Goal: Transaction & Acquisition: Purchase product/service

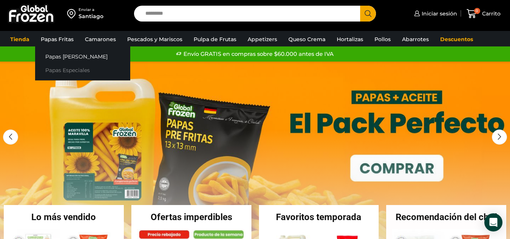
click at [64, 68] on link "Papas Especiales" at bounding box center [82, 70] width 95 height 14
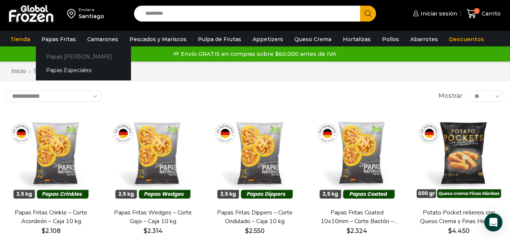
click at [63, 59] on link "Papas [PERSON_NAME]" at bounding box center [83, 56] width 95 height 14
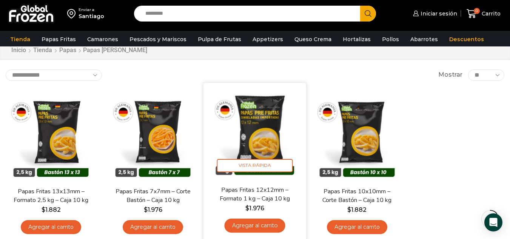
scroll to position [38, 0]
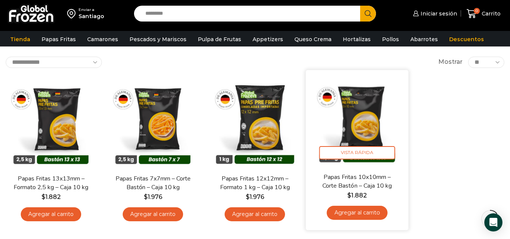
click at [357, 214] on link "Agregar al carrito" at bounding box center [356, 213] width 61 height 14
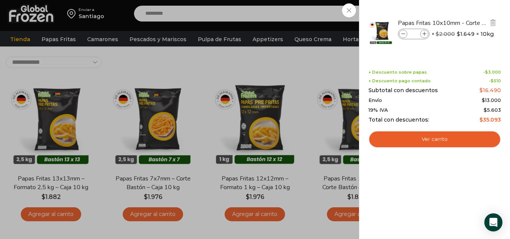
click at [425, 34] on icon at bounding box center [424, 34] width 4 height 4
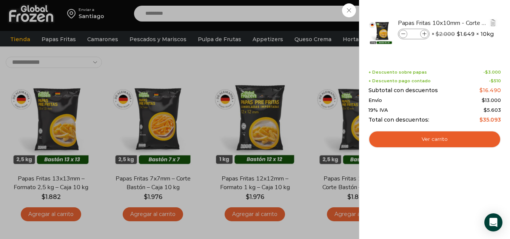
type input "*"
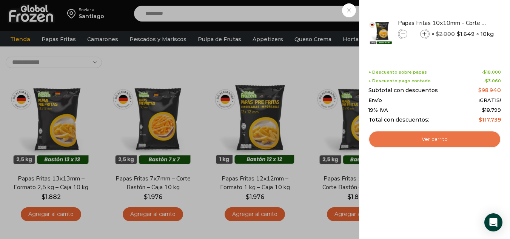
click at [420, 137] on link "Ver carrito" at bounding box center [434, 138] width 132 height 17
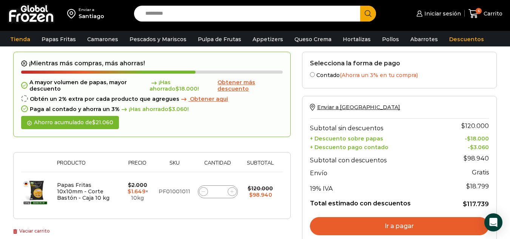
scroll to position [113, 0]
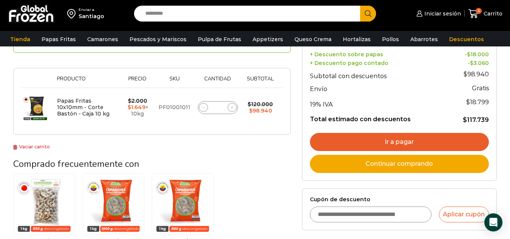
click at [355, 133] on link "Ir a pagar" at bounding box center [399, 142] width 179 height 18
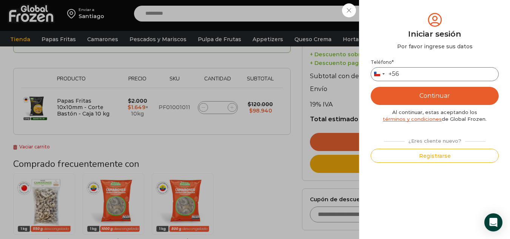
click at [416, 71] on input "Teléfono *" at bounding box center [434, 74] width 128 height 14
type input "*********"
click at [422, 97] on button "Continuar" at bounding box center [434, 96] width 128 height 18
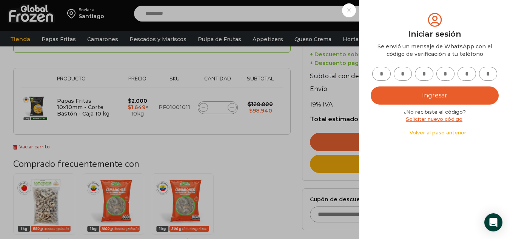
click at [414, 21] on div "Iniciar sesión Mi cuenta Login Register Iniciar sesión Por favor ingrese sus da…" at bounding box center [437, 13] width 46 height 15
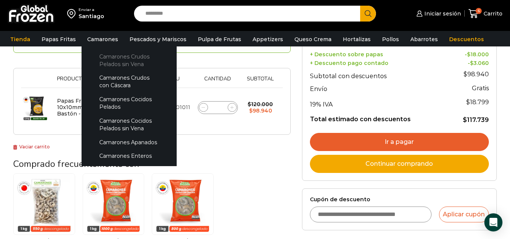
click at [111, 58] on link "Camarones Crudos Pelados sin Vena" at bounding box center [129, 59] width 80 height 21
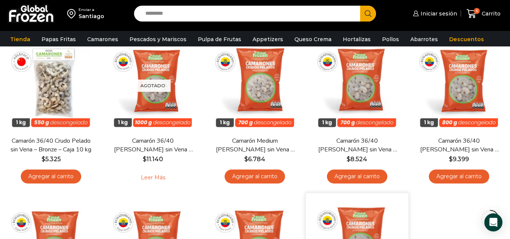
scroll to position [38, 0]
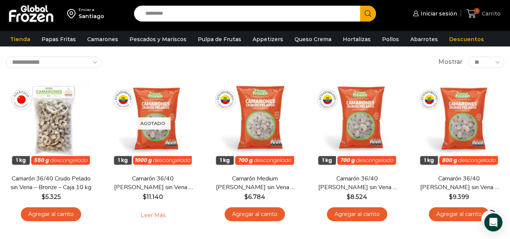
click at [485, 11] on span "Carrito" at bounding box center [489, 14] width 21 height 8
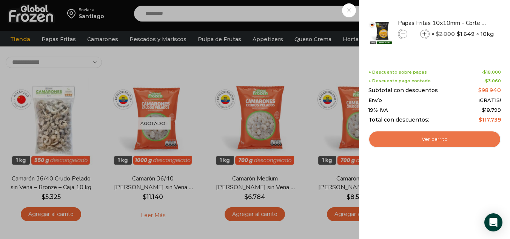
click at [424, 138] on link "Ver carrito" at bounding box center [434, 138] width 132 height 17
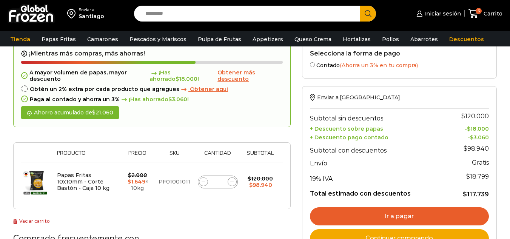
scroll to position [151, 0]
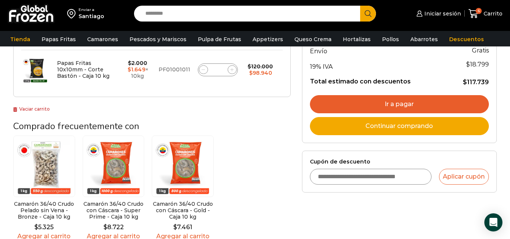
click at [397, 102] on link "Ir a pagar" at bounding box center [399, 104] width 179 height 18
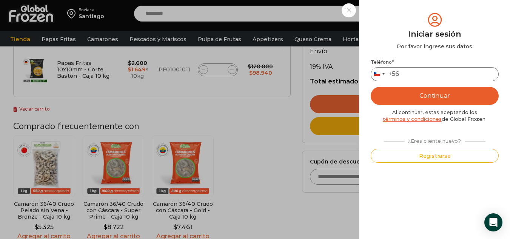
click at [403, 72] on input "Teléfono *" at bounding box center [434, 74] width 128 height 14
type input "*********"
click at [391, 90] on button "Continuar" at bounding box center [434, 96] width 128 height 18
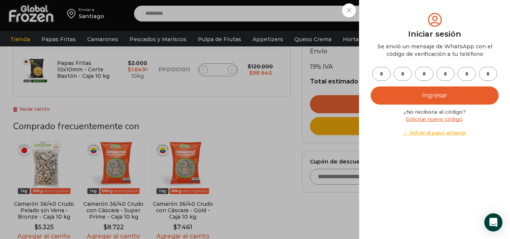
click at [382, 75] on input "text" at bounding box center [381, 74] width 18 height 14
type input "*"
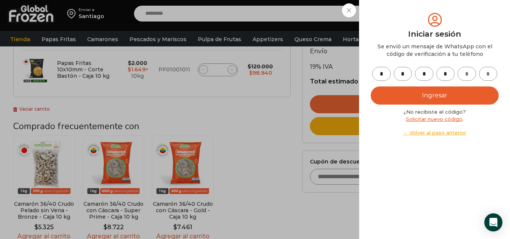
type input "*"
click at [390, 91] on button "Ingresar" at bounding box center [434, 95] width 128 height 18
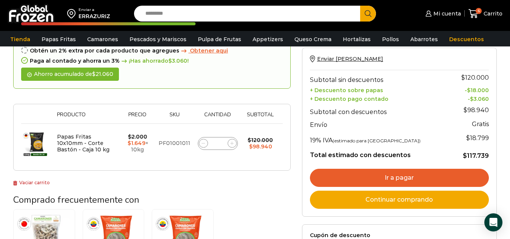
scroll to position [38, 0]
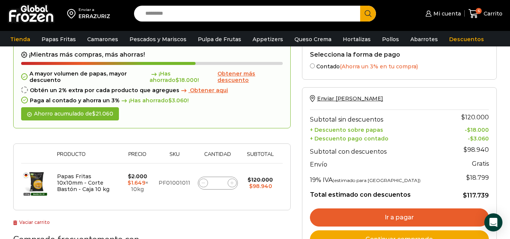
click at [381, 213] on link "Ir a pagar" at bounding box center [399, 217] width 179 height 18
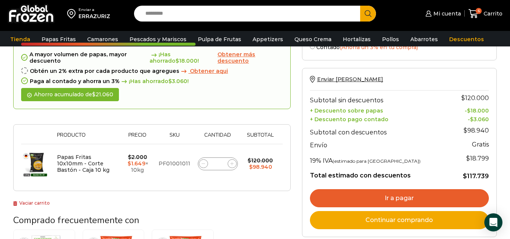
scroll to position [75, 0]
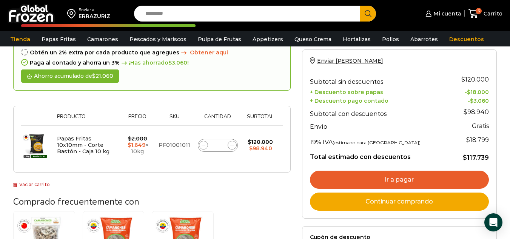
click at [374, 179] on link "Ir a pagar" at bounding box center [399, 179] width 179 height 18
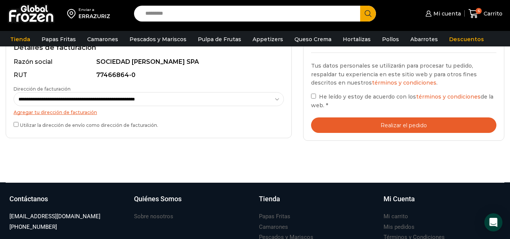
scroll to position [227, 0]
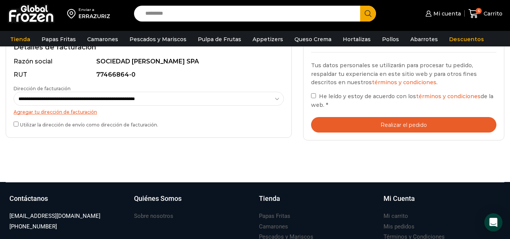
click at [408, 123] on button "Realizar el pedido" at bounding box center [403, 124] width 185 height 15
